Goal: Transaction & Acquisition: Purchase product/service

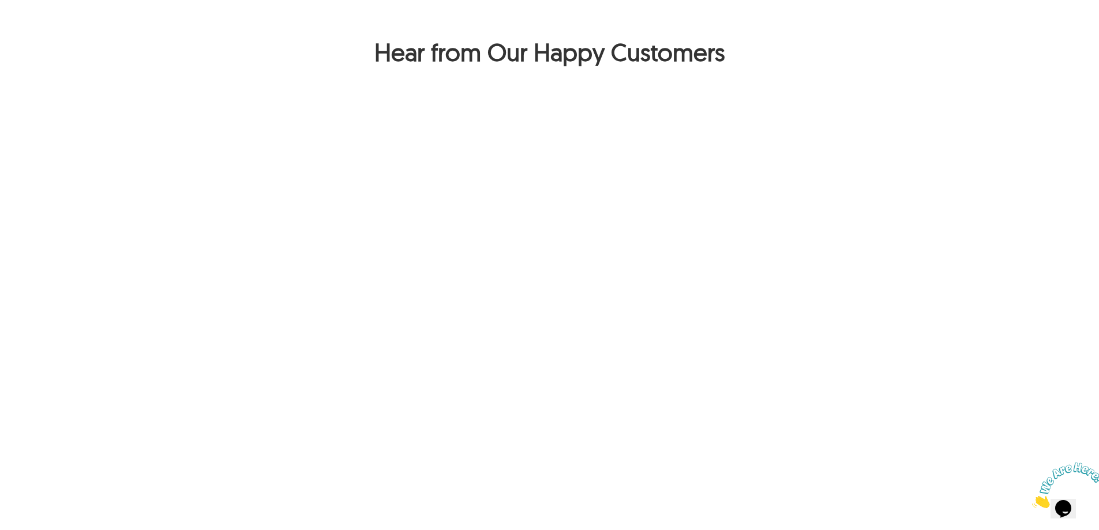
scroll to position [1038, 0]
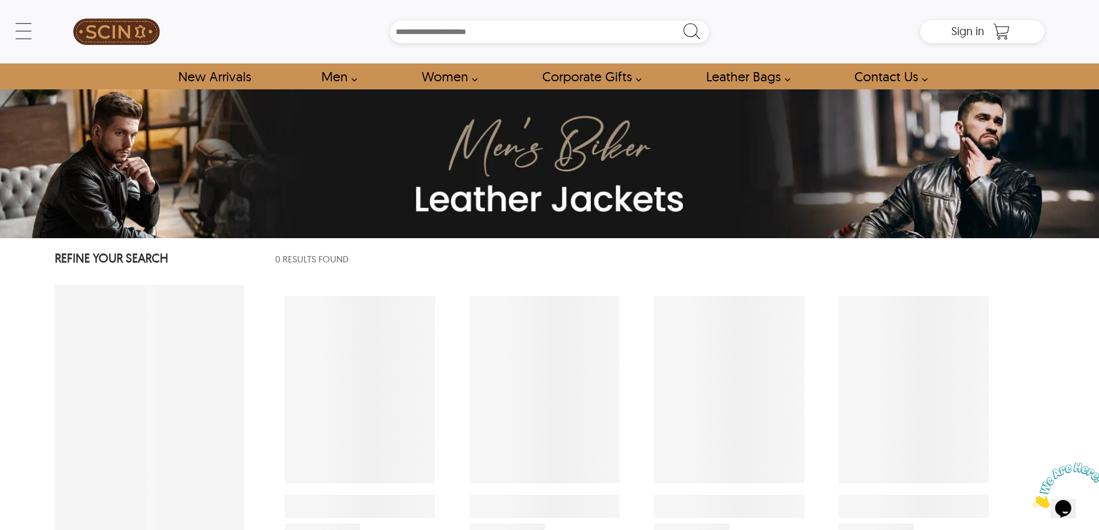
select select "********"
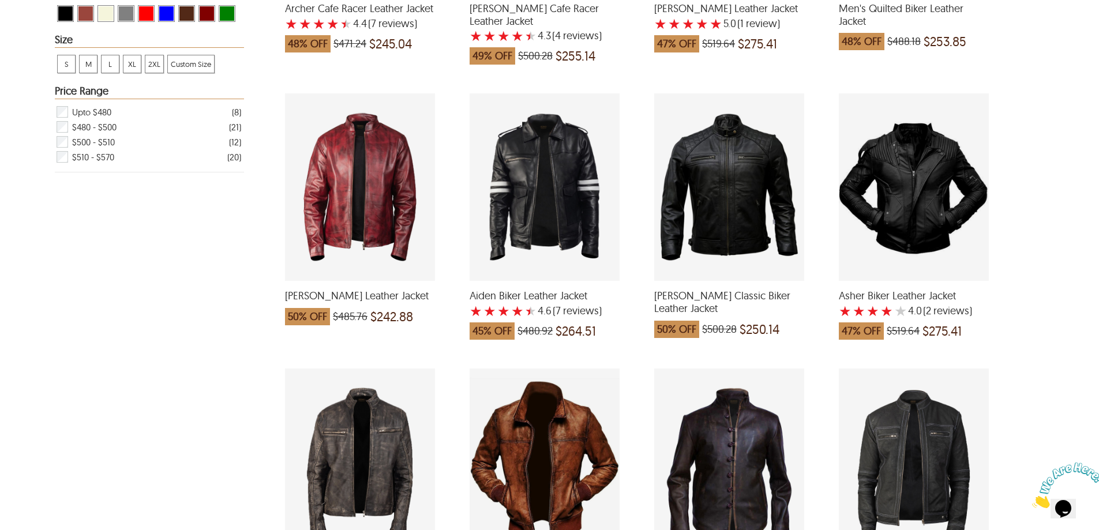
scroll to position [635, 0]
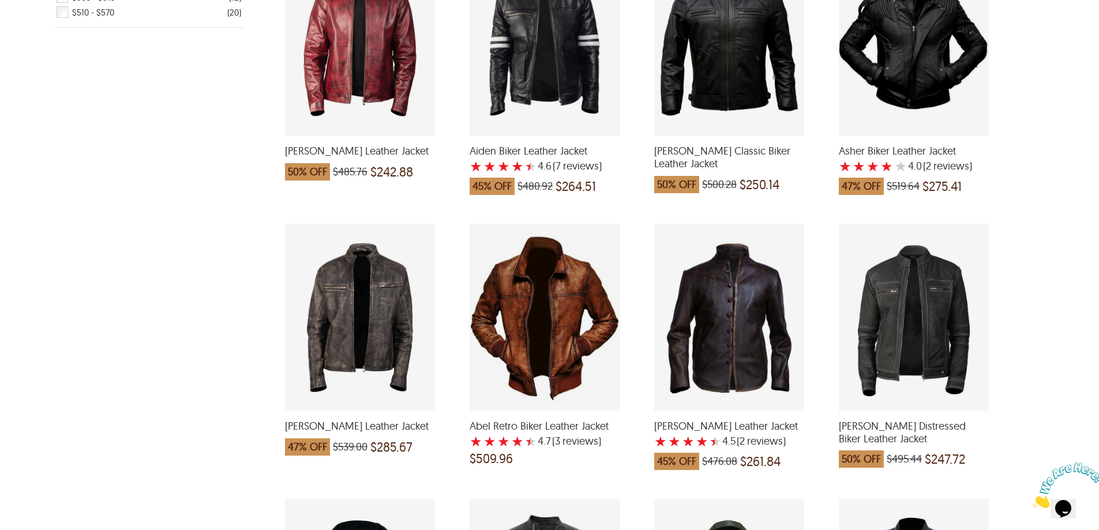
drag, startPoint x: 892, startPoint y: 308, endPoint x: 900, endPoint y: 310, distance: 7.7
click at [900, 310] on div "Dennis Distressed Biker Leather Jacket which was at a price of $495.44, now aft…" at bounding box center [914, 317] width 150 height 187
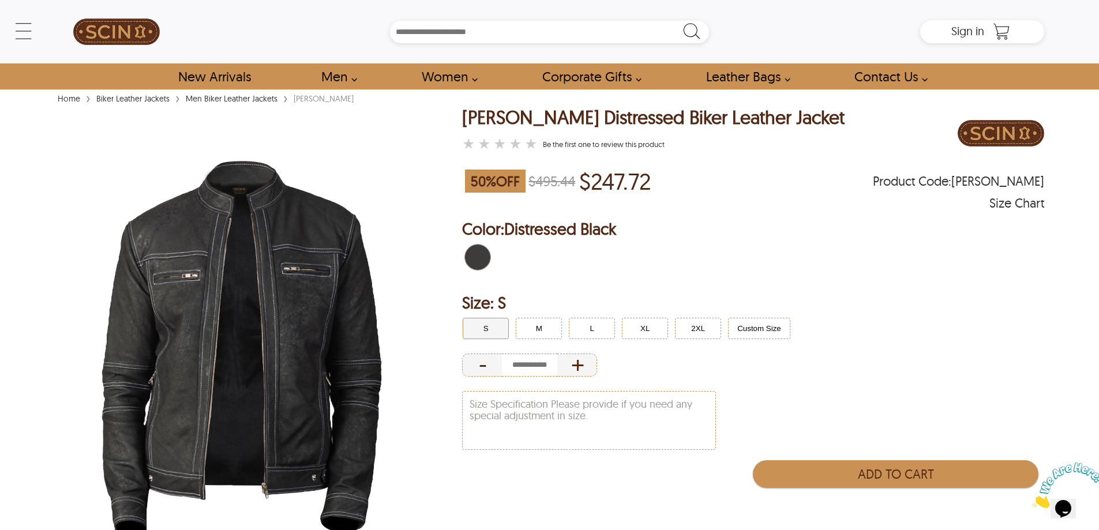
select select "********"
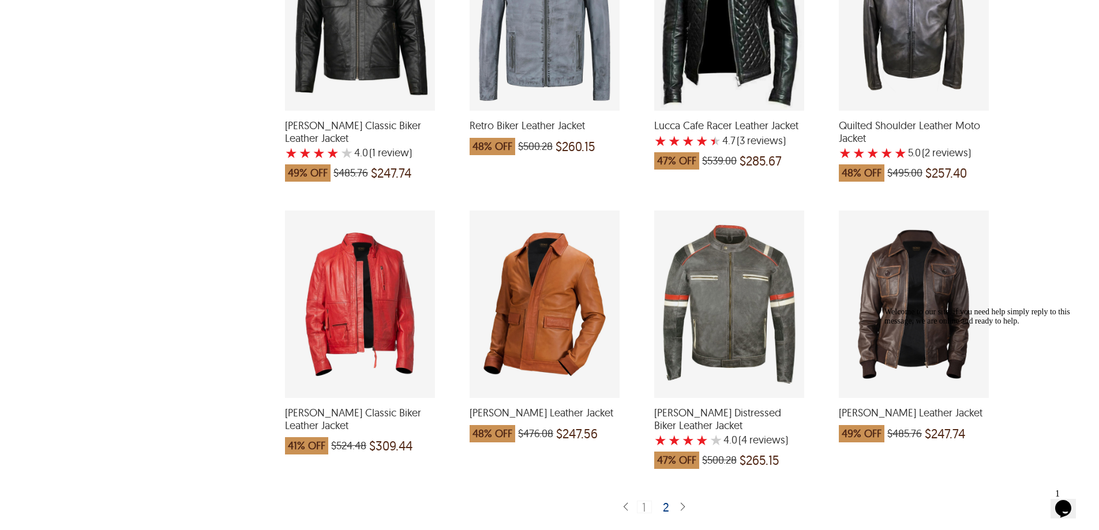
scroll to position [2135, 0]
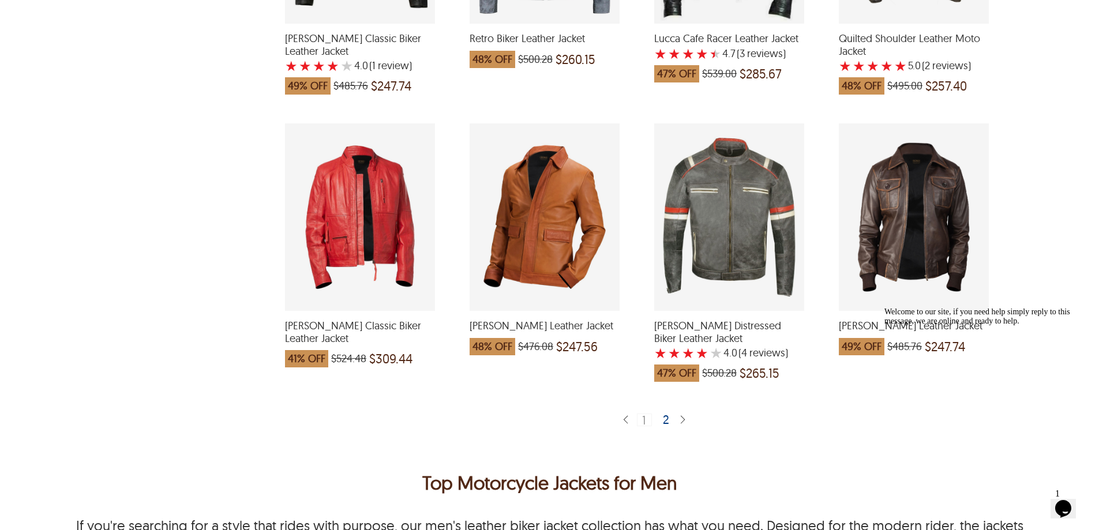
click at [667, 414] on div "2" at bounding box center [666, 420] width 17 height 12
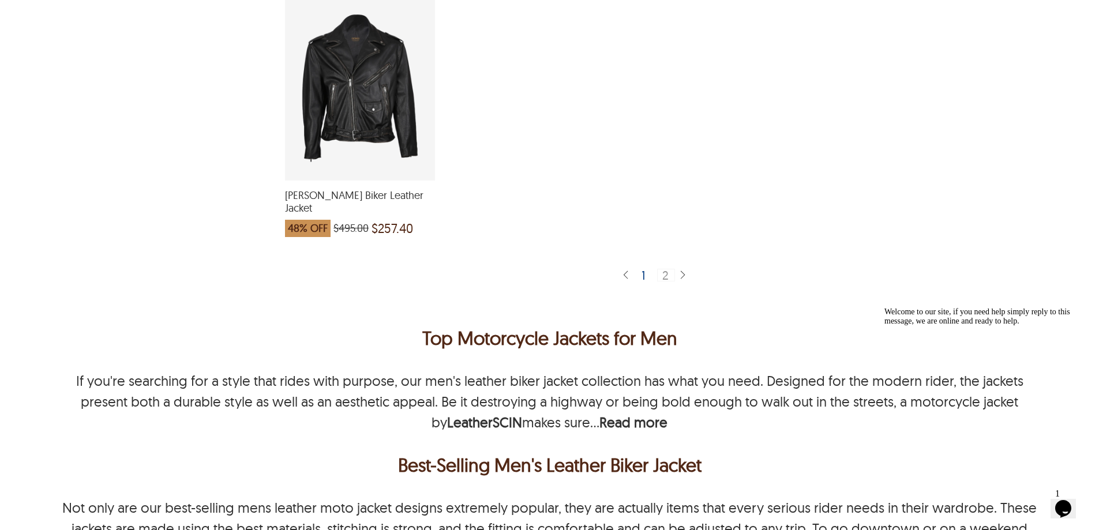
scroll to position [2308, 0]
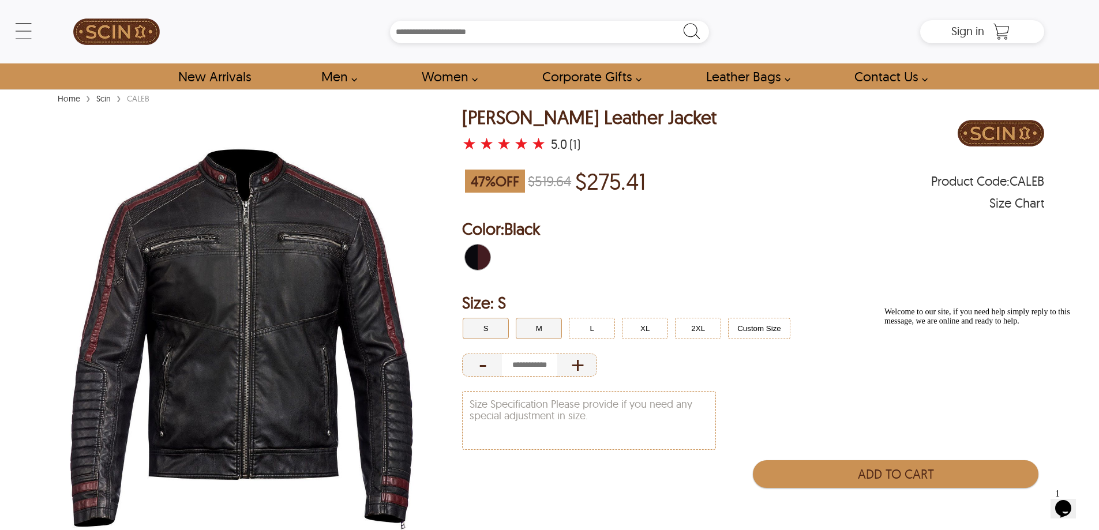
click at [545, 327] on button "M" at bounding box center [539, 328] width 46 height 21
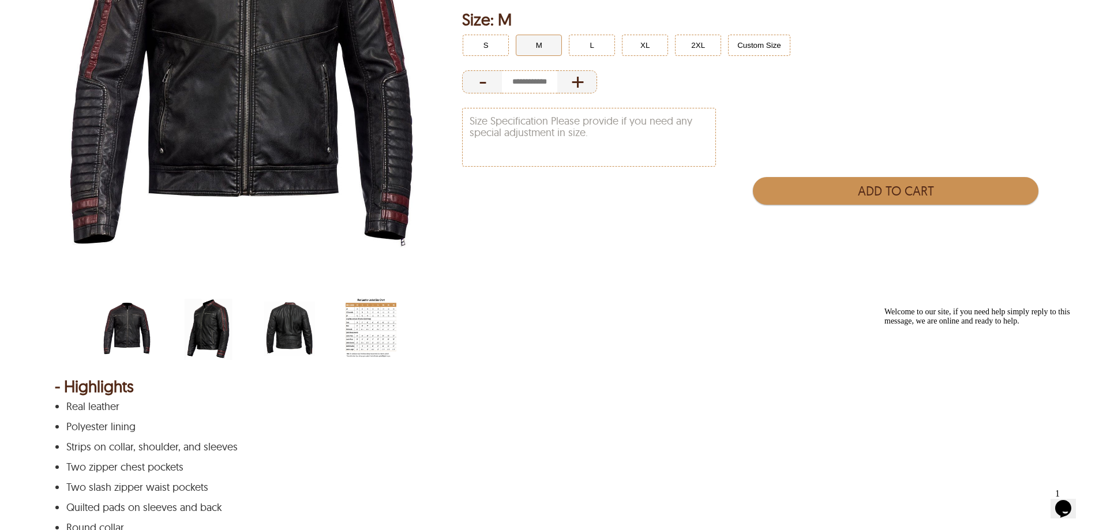
scroll to position [288, 0]
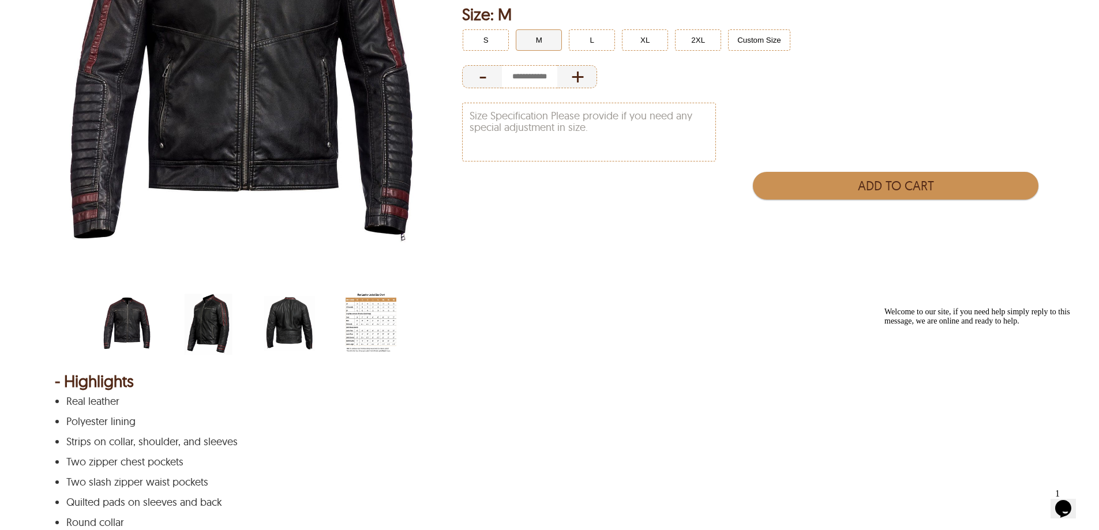
click at [218, 95] on img at bounding box center [242, 52] width 374 height 467
click at [120, 313] on img "scin-13181-black.jpg" at bounding box center [127, 323] width 51 height 63
click at [207, 331] on img "scin-13181-black-side.jpg" at bounding box center [208, 323] width 51 height 63
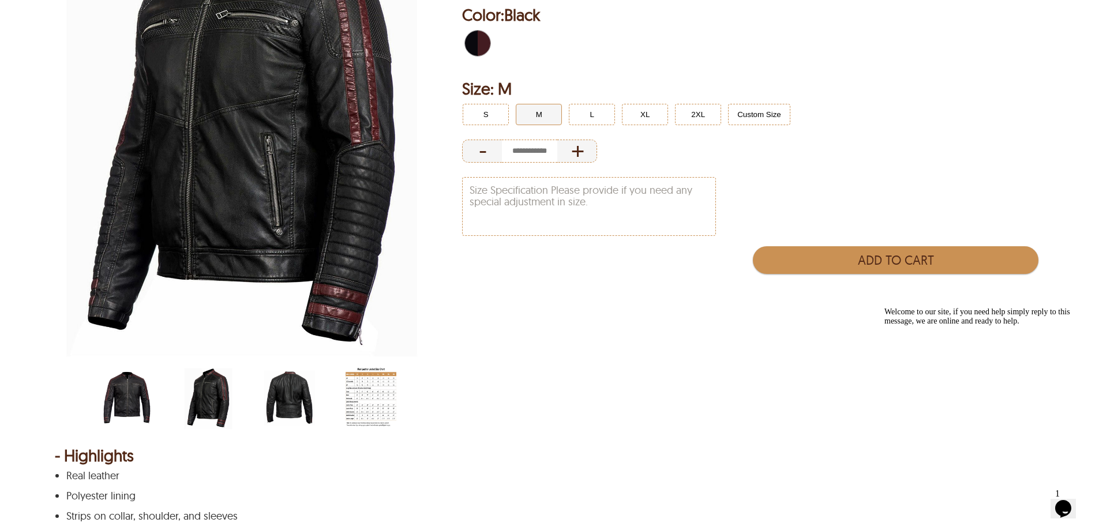
scroll to position [115, 0]
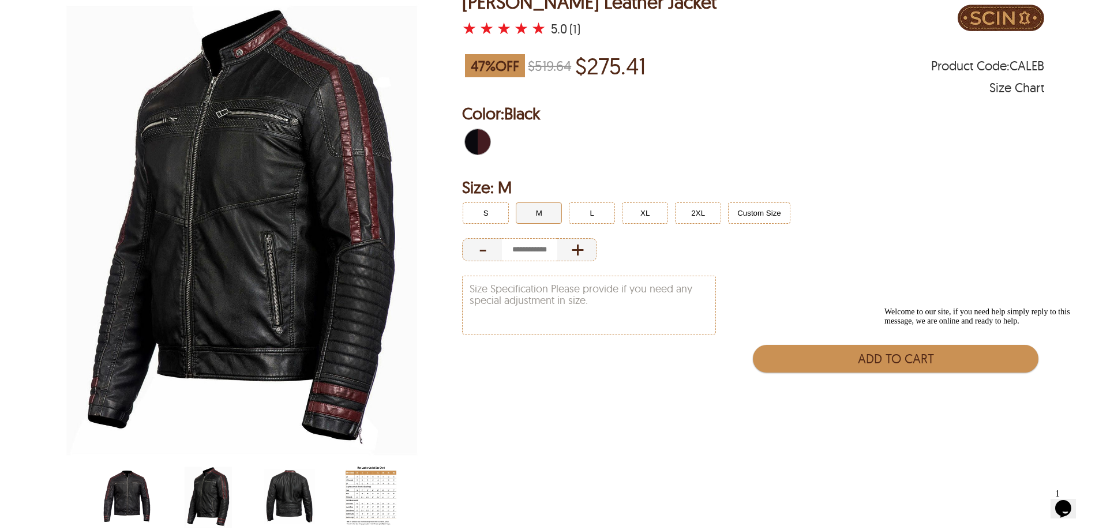
click at [289, 489] on img "scin-13181-black-back.jpg" at bounding box center [289, 496] width 51 height 63
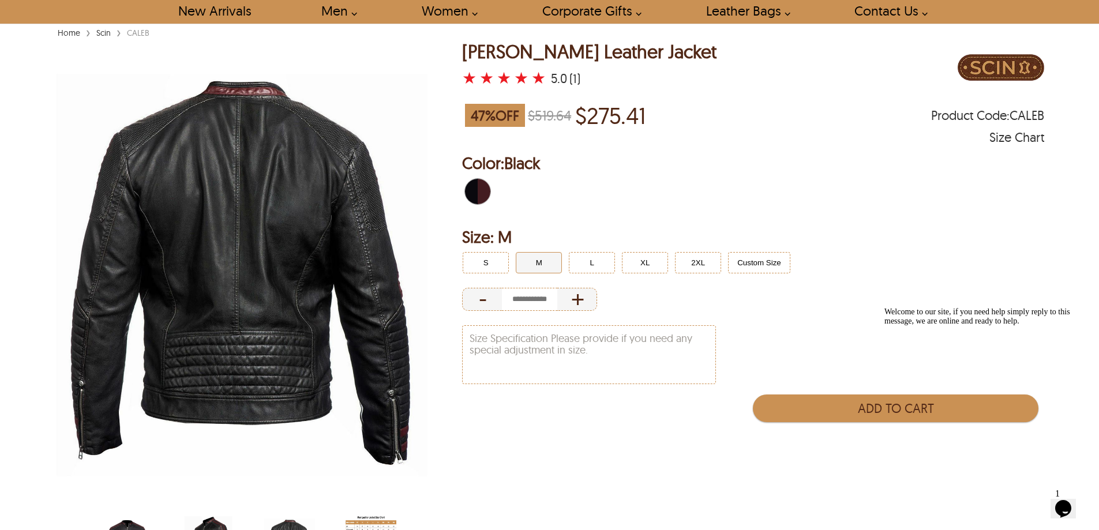
scroll to position [0, 0]
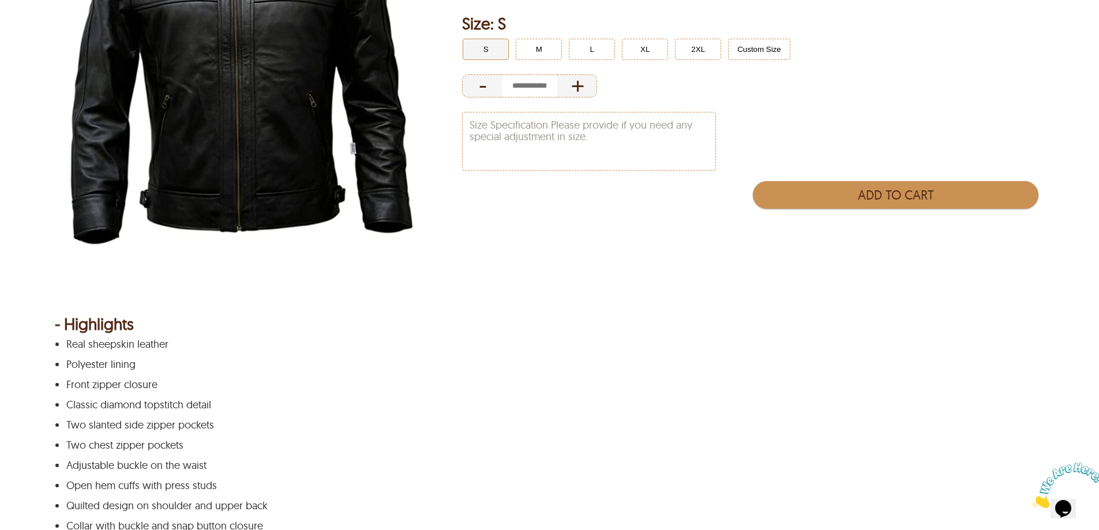
scroll to position [173, 0]
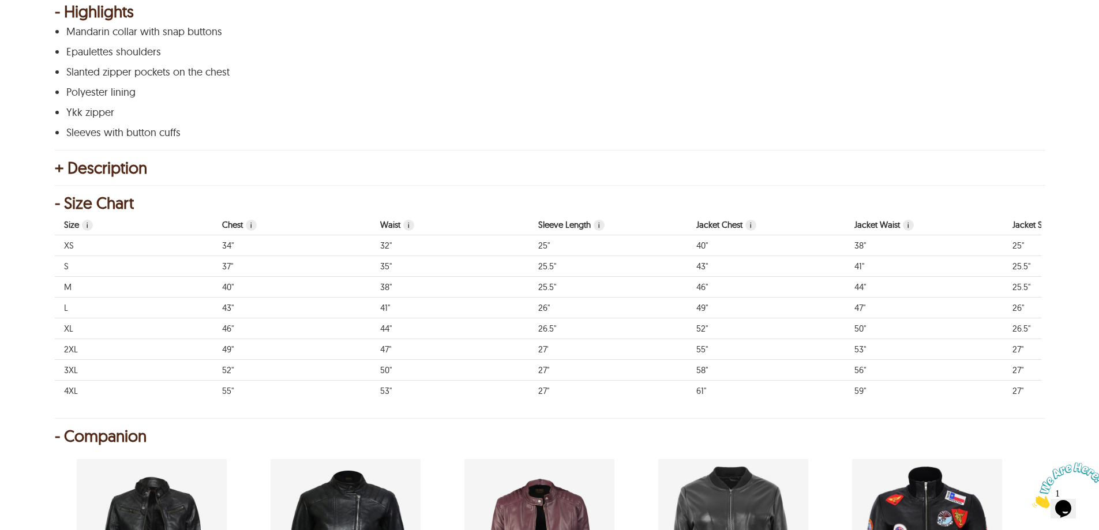
scroll to position [346, 0]
